Goal: Download file/media

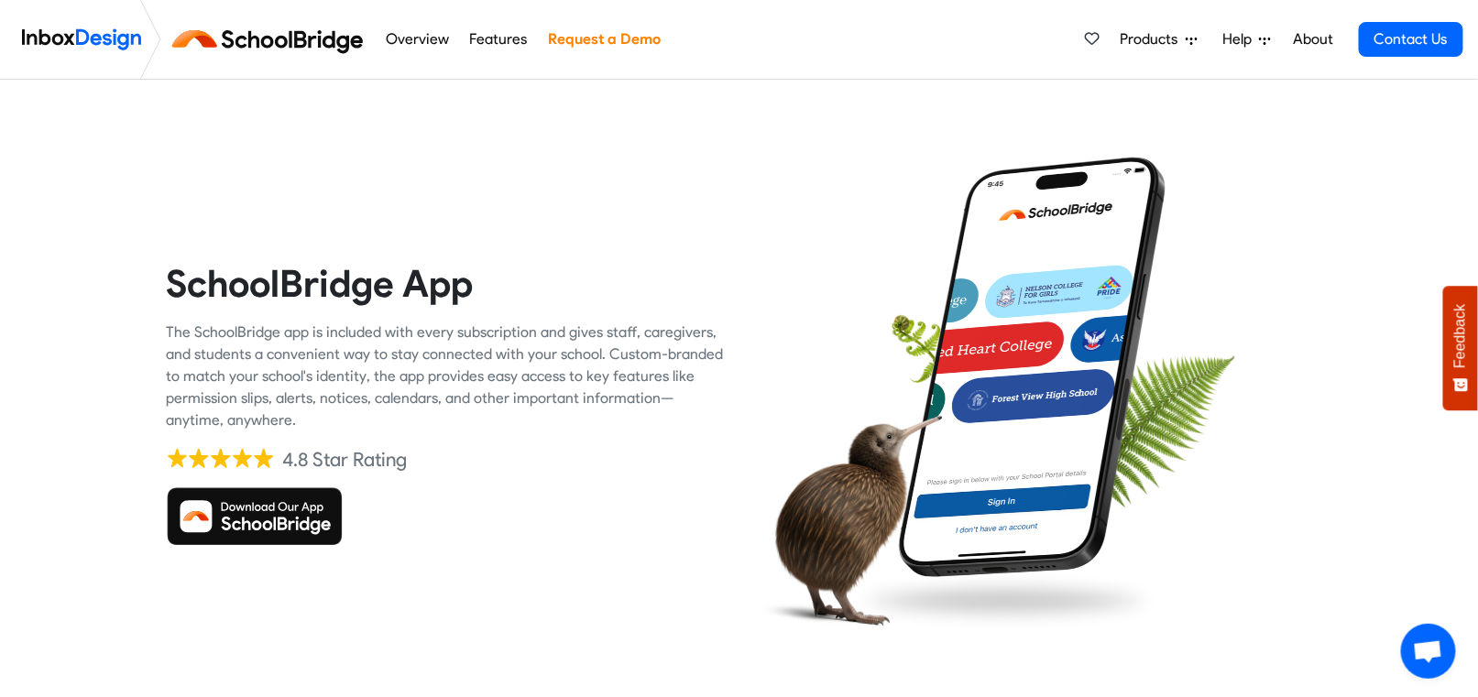
click at [203, 519] on img at bounding box center [255, 517] width 176 height 59
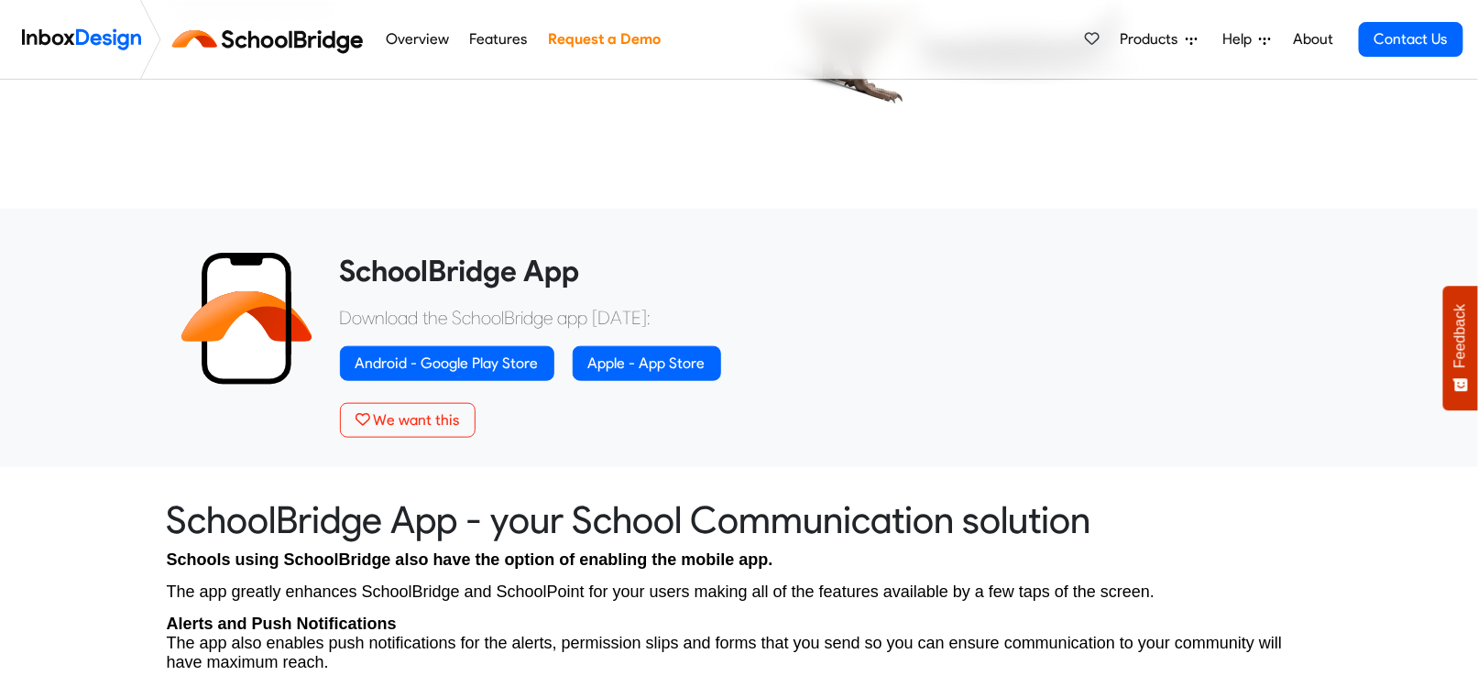
scroll to position [550, 0]
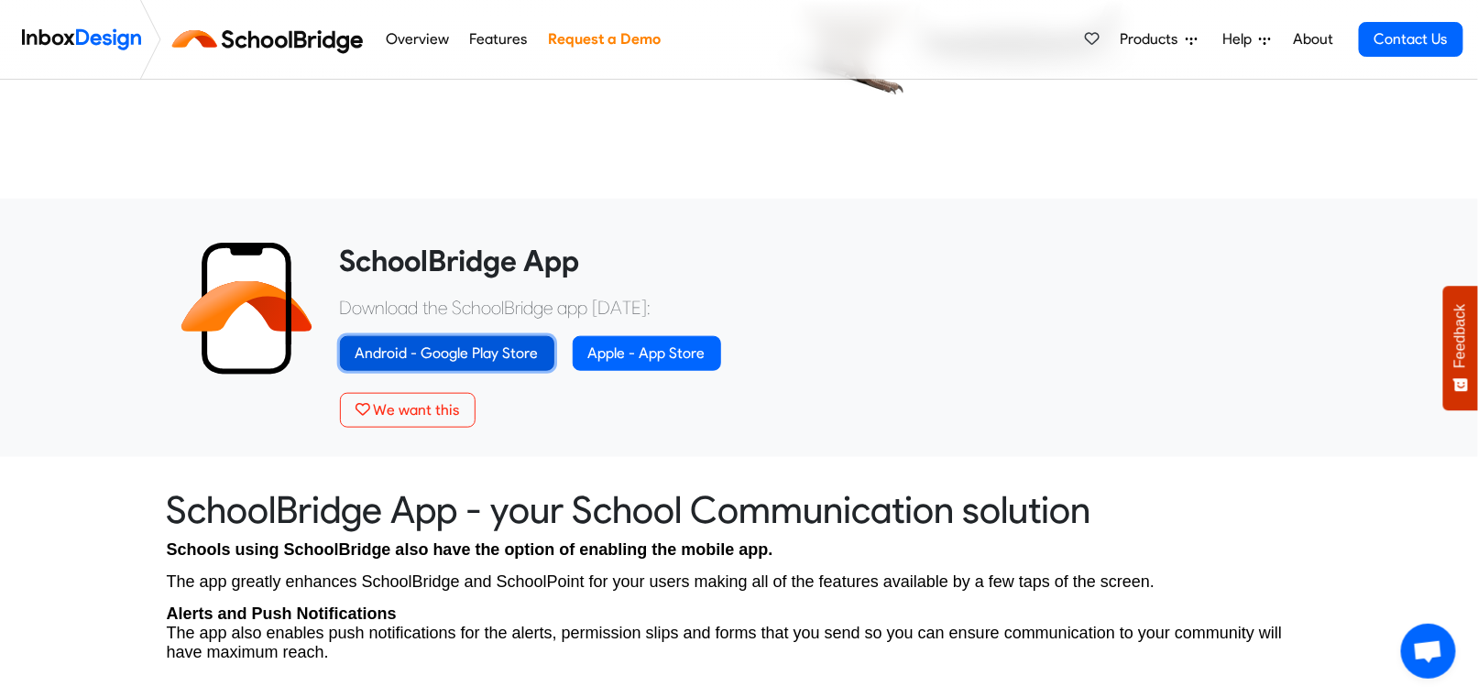
click at [498, 349] on link "Android - Google Play Store" at bounding box center [447, 353] width 214 height 35
